Goal: Transaction & Acquisition: Obtain resource

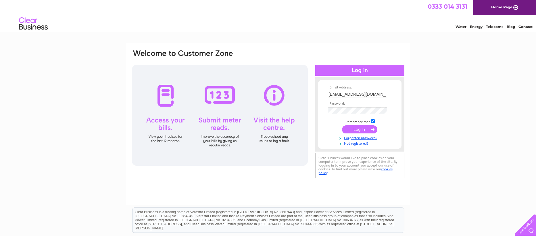
click at [355, 130] on input "submit" at bounding box center [359, 129] width 35 height 8
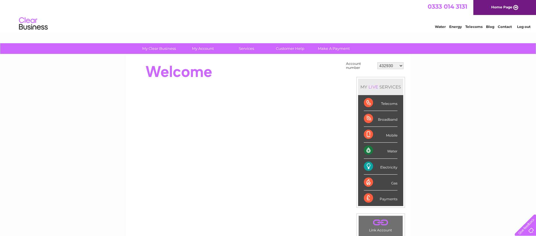
click option "432930" at bounding box center [0, 0] width 0 height 0
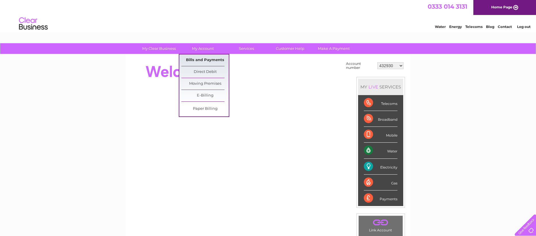
click at [199, 58] on link "Bills and Payments" at bounding box center [204, 60] width 47 height 12
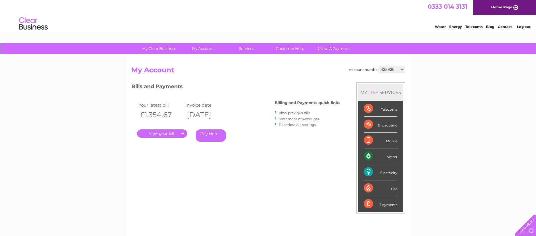
click at [291, 112] on link "View previous bills" at bounding box center [295, 112] width 32 height 4
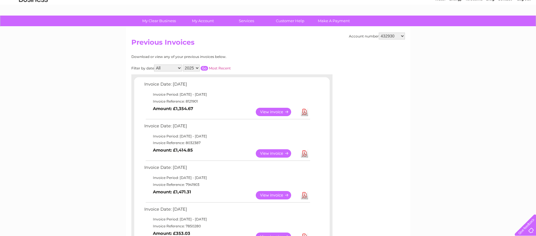
scroll to position [51, 0]
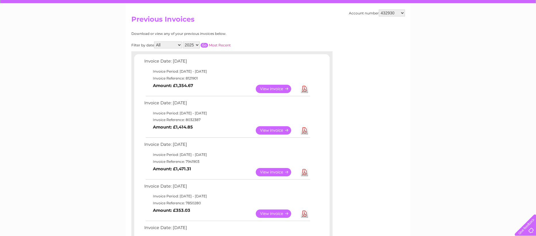
click at [283, 212] on link "View" at bounding box center [277, 213] width 42 height 8
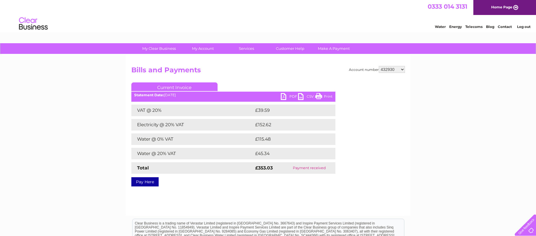
click at [281, 97] on link "PDF" at bounding box center [289, 97] width 17 height 8
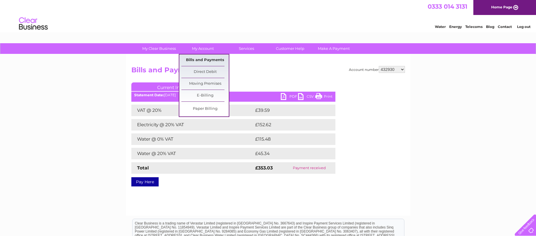
click at [200, 58] on link "Bills and Payments" at bounding box center [204, 60] width 47 height 12
click at [200, 59] on link "Bills and Payments" at bounding box center [204, 60] width 47 height 12
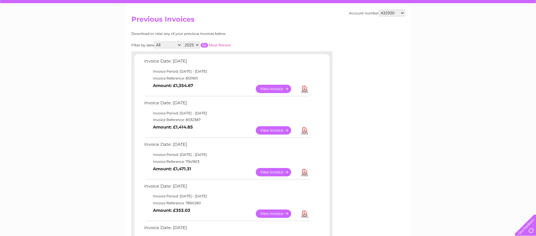
click at [272, 172] on link "View" at bounding box center [277, 172] width 42 height 8
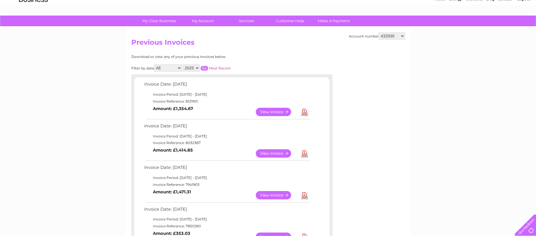
click at [305, 155] on link "Download" at bounding box center [304, 153] width 7 height 8
click at [304, 155] on link "Download" at bounding box center [304, 153] width 7 height 8
click at [303, 111] on link "Download" at bounding box center [304, 112] width 7 height 8
select select "448490"
click option "448490" at bounding box center [0, 0] width 0 height 0
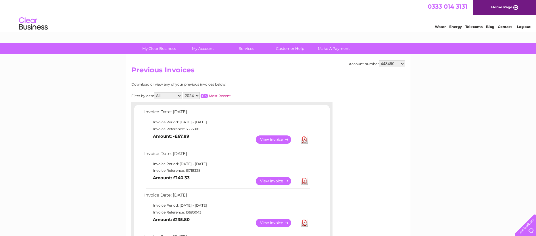
select select "30279407"
click option "30279407" at bounding box center [0, 0] width 0 height 0
click at [304, 140] on link "Download" at bounding box center [304, 139] width 7 height 8
click at [305, 140] on link "Download" at bounding box center [304, 139] width 7 height 8
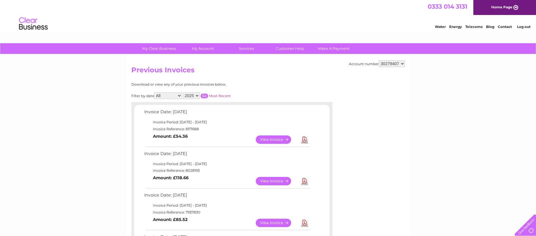
click at [305, 140] on link "Download" at bounding box center [304, 139] width 7 height 8
click at [303, 140] on link "Download" at bounding box center [304, 139] width 7 height 8
click at [305, 139] on link "Download" at bounding box center [304, 139] width 7 height 8
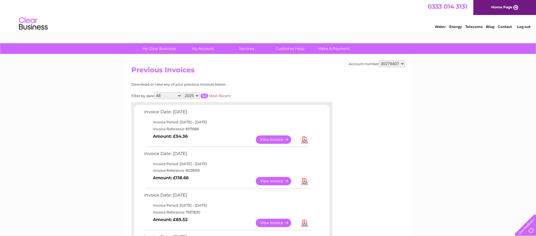
click at [305, 139] on link "Download" at bounding box center [304, 139] width 7 height 8
click at [307, 140] on link "Download" at bounding box center [304, 139] width 7 height 8
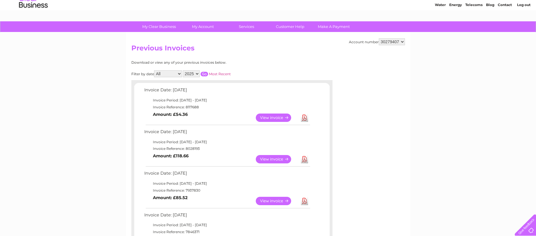
scroll to position [23, 0]
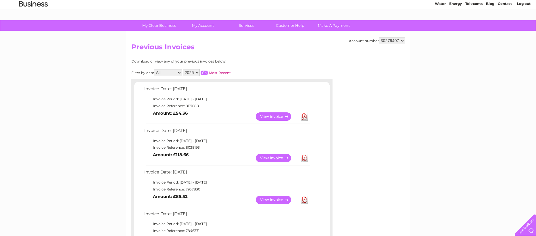
click at [306, 201] on link "Download" at bounding box center [304, 199] width 7 height 8
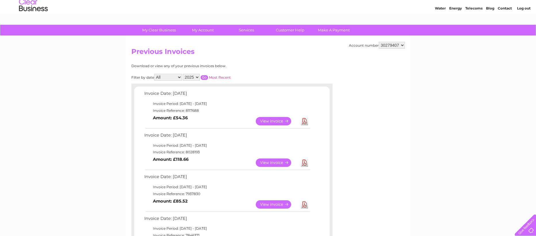
scroll to position [0, 0]
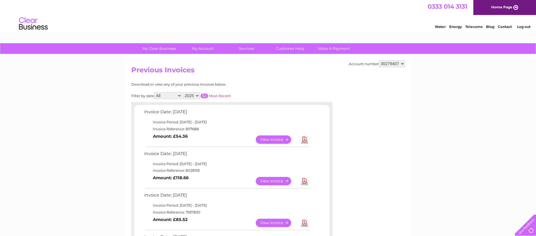
select select "30279448"
click option "30279448" at bounding box center [0, 0] width 0 height 0
